Goal: Task Accomplishment & Management: Use online tool/utility

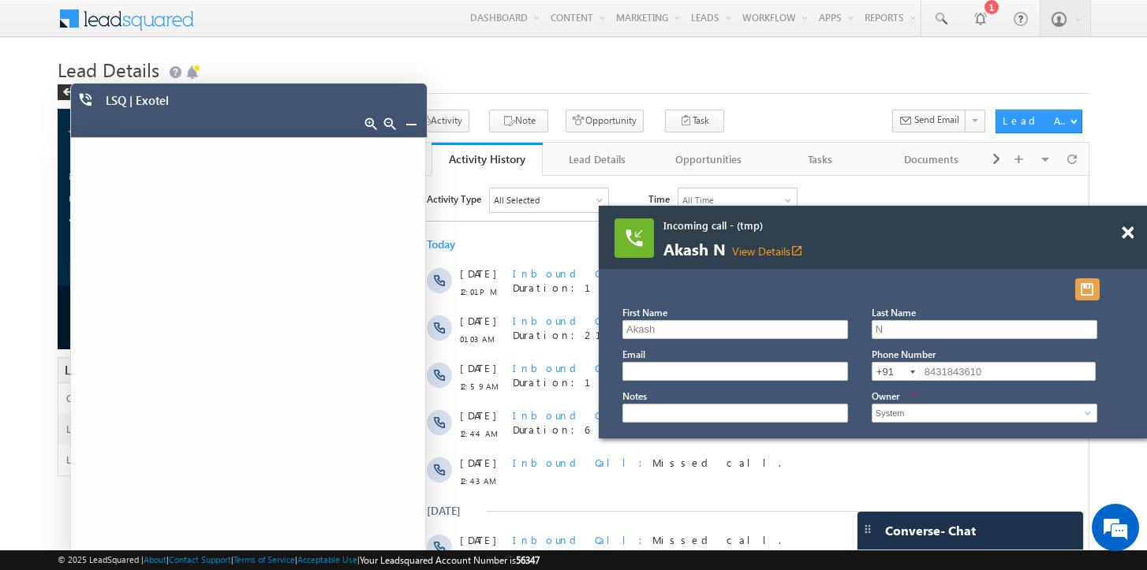
click at [1088, 293] on button "button" at bounding box center [1087, 289] width 24 height 22
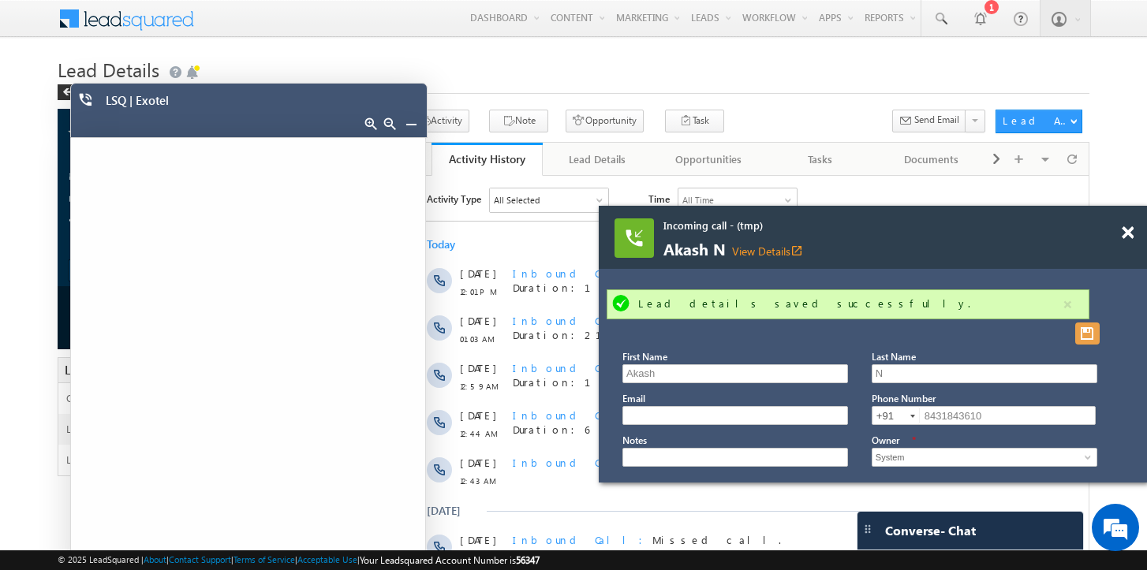
click at [1087, 334] on button "button" at bounding box center [1087, 334] width 24 height 22
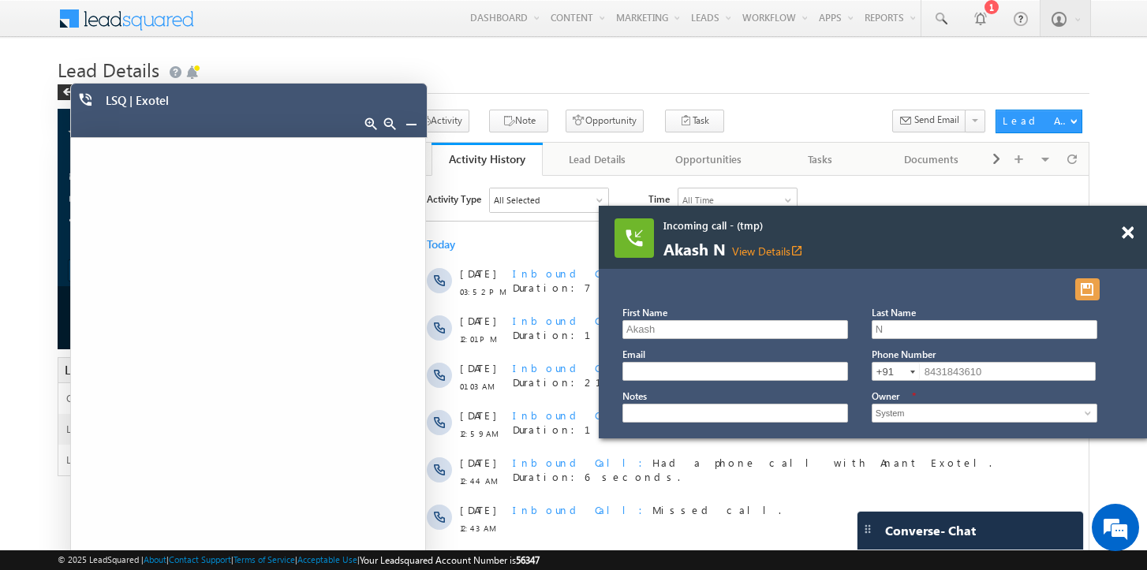
click at [1082, 284] on button "button" at bounding box center [1087, 289] width 24 height 22
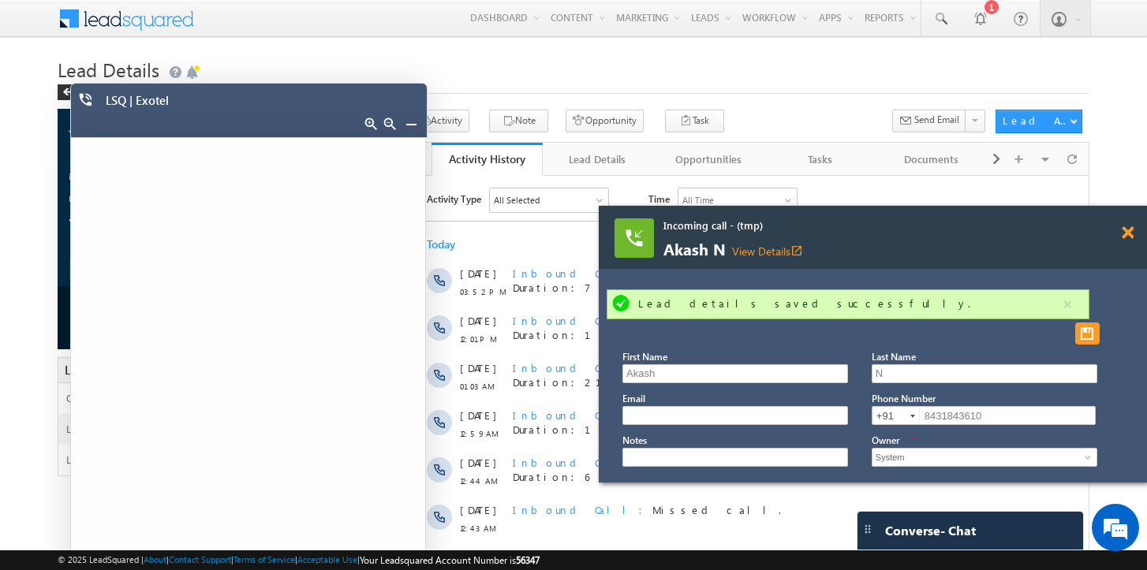
click at [1129, 237] on span at bounding box center [1128, 232] width 12 height 13
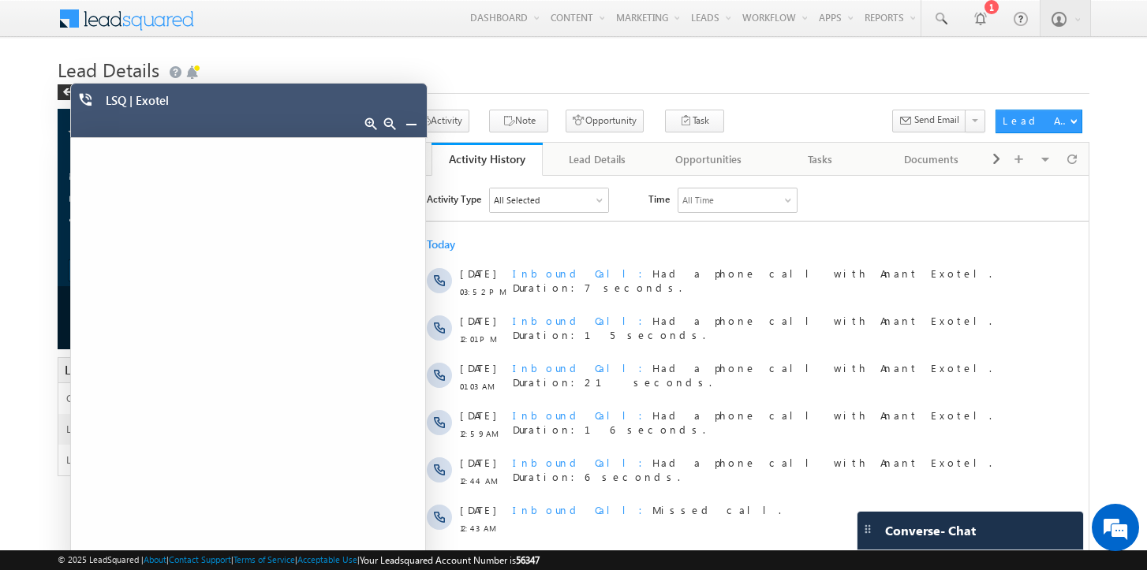
click at [410, 122] on link at bounding box center [411, 124] width 13 height 13
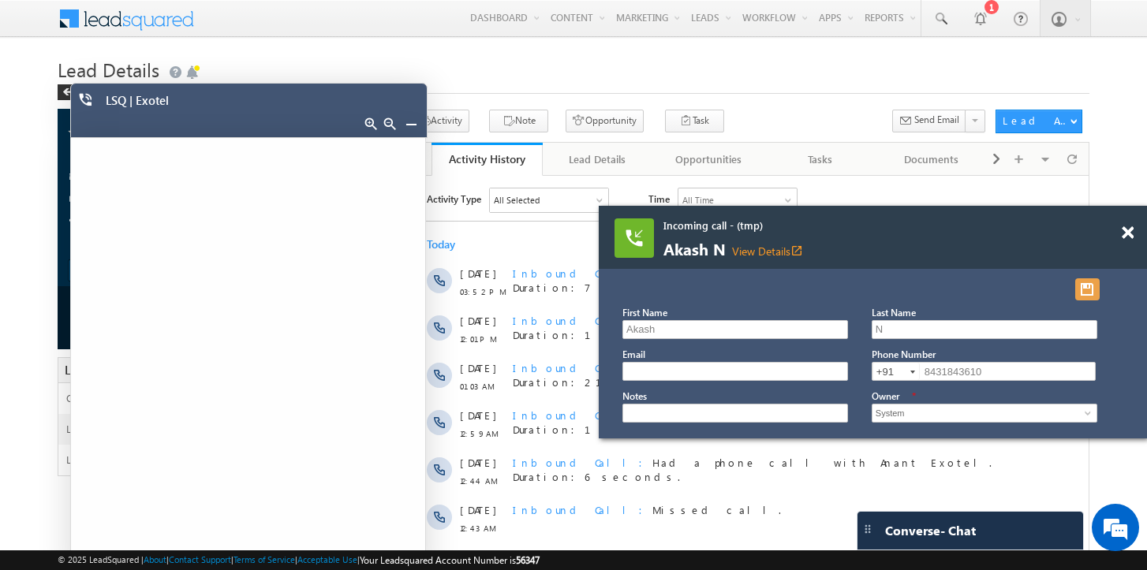
click at [1087, 297] on button "button" at bounding box center [1087, 289] width 24 height 22
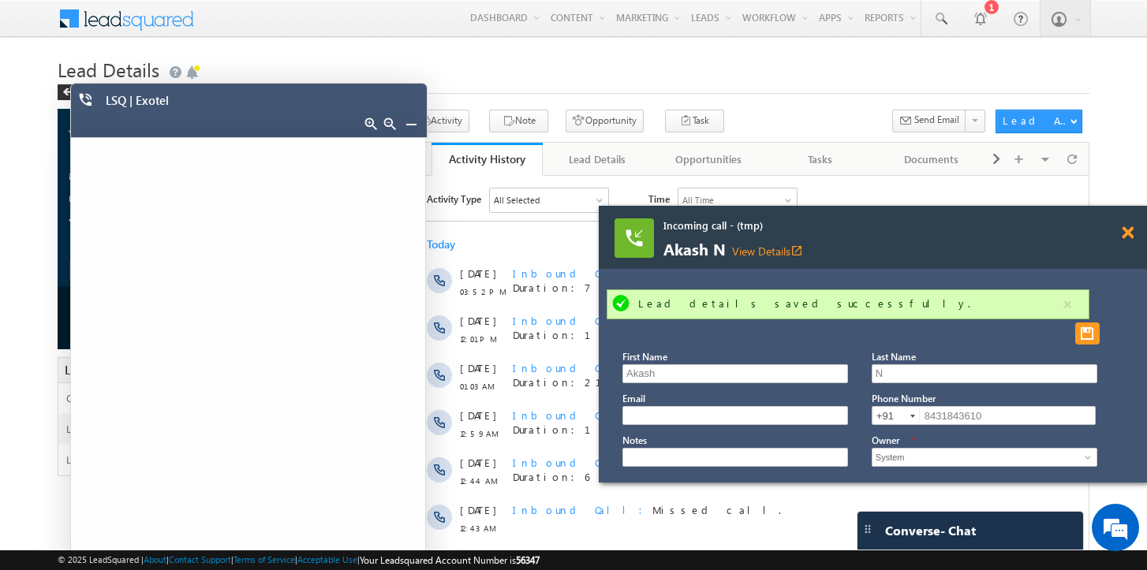
click at [1128, 239] on span at bounding box center [1128, 232] width 12 height 13
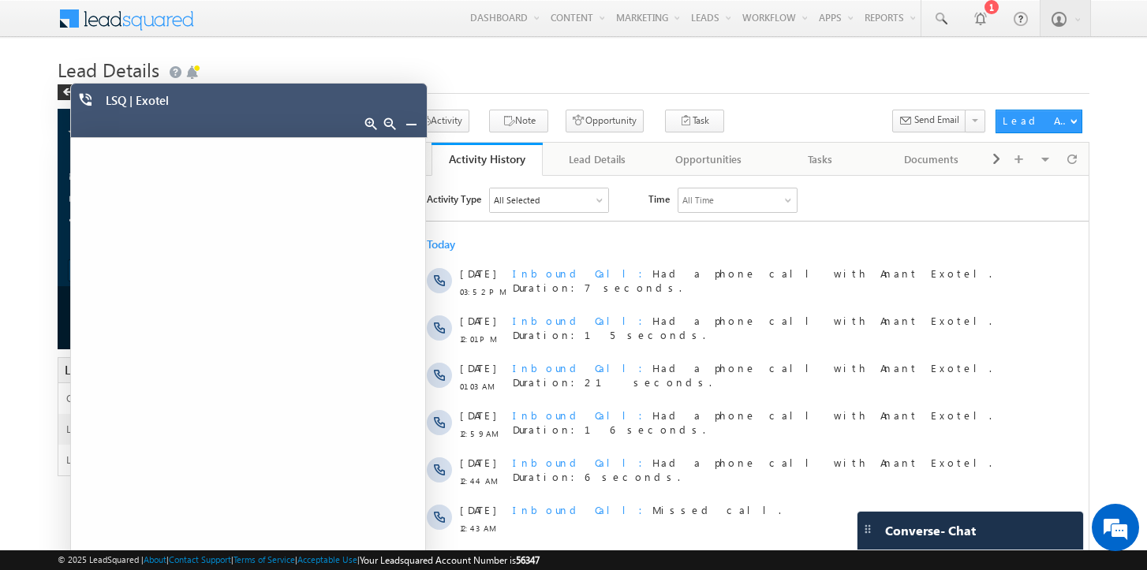
click at [414, 129] on link at bounding box center [411, 124] width 13 height 13
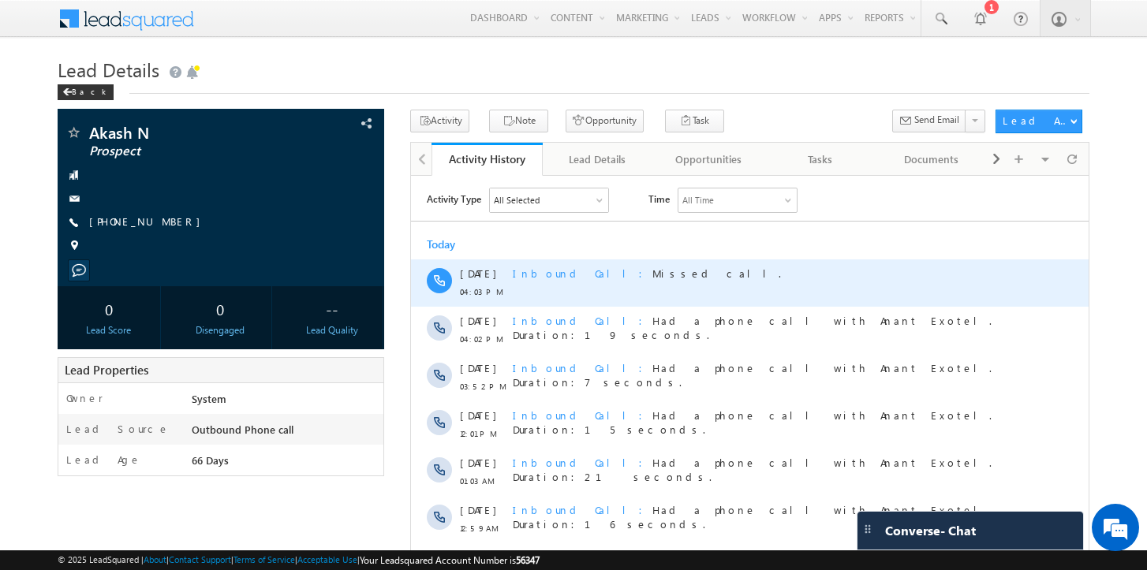
click at [564, 274] on span "Inbound Call" at bounding box center [583, 272] width 140 height 13
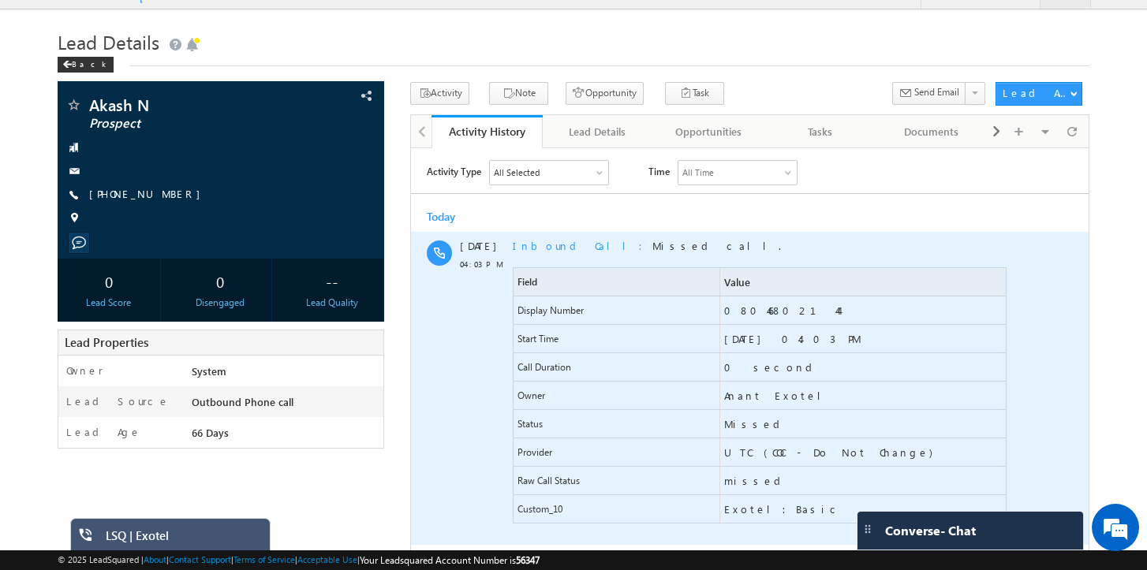
scroll to position [33, 0]
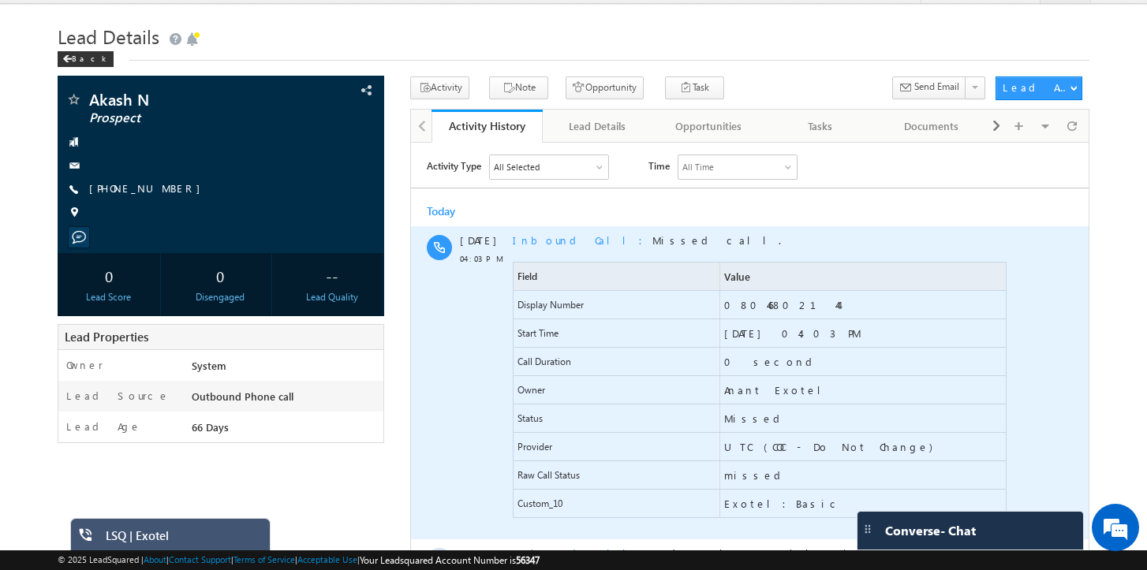
click at [558, 238] on span "Inbound Call" at bounding box center [583, 239] width 140 height 13
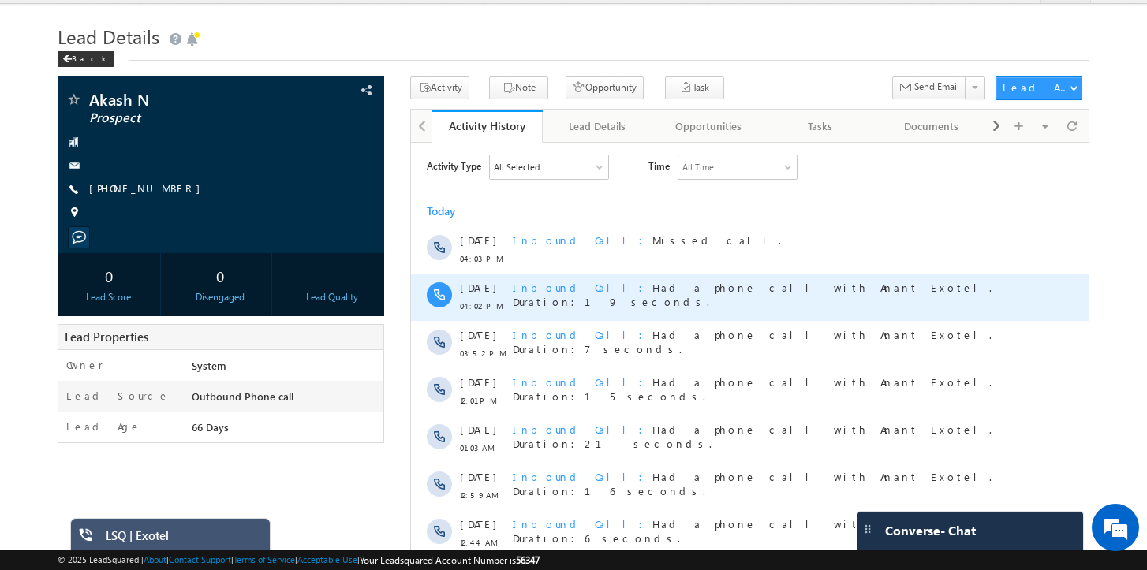
click at [546, 284] on span "Inbound Call" at bounding box center [583, 286] width 140 height 13
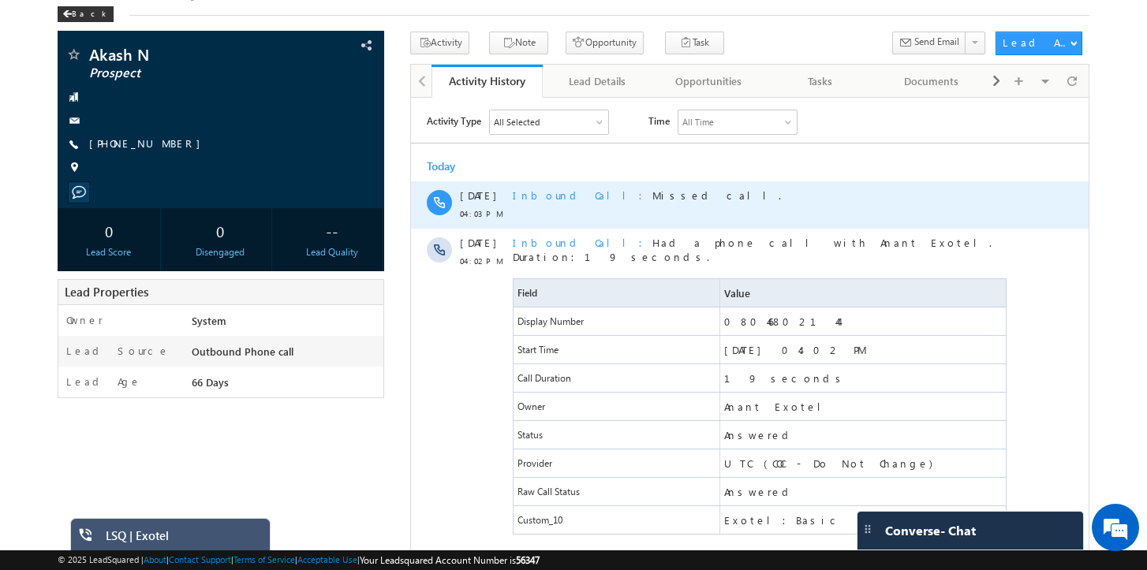
scroll to position [0, 0]
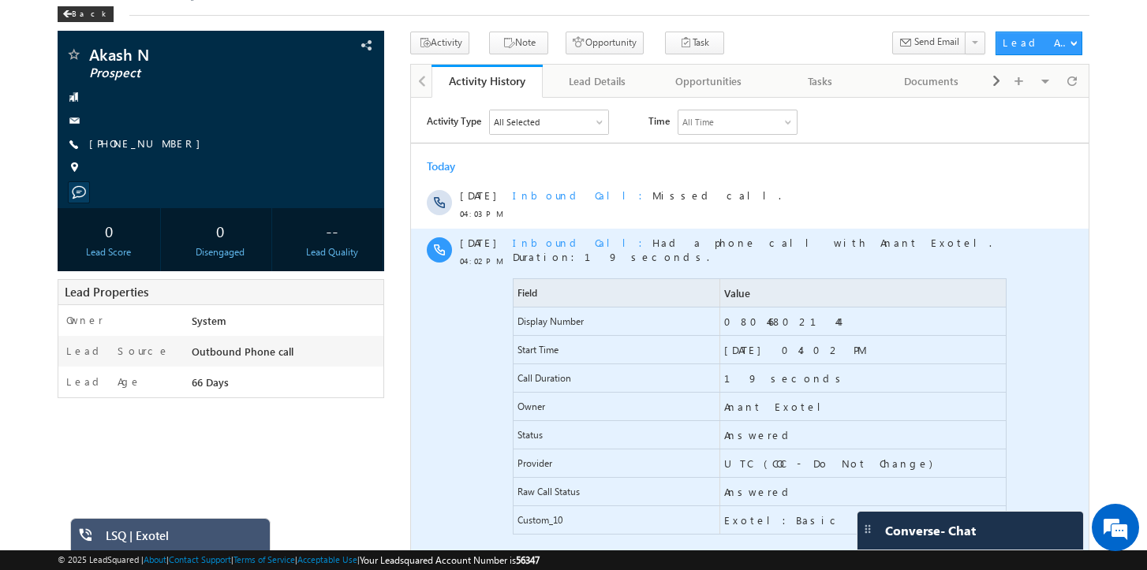
click at [543, 243] on span "Inbound Call" at bounding box center [583, 241] width 140 height 13
